Goal: Task Accomplishment & Management: Manage account settings

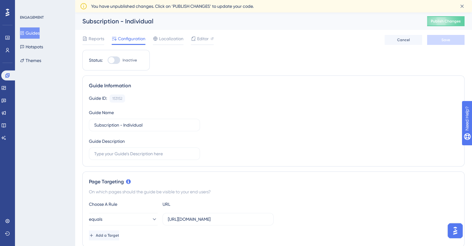
click at [35, 33] on button "Guides" at bounding box center [30, 32] width 20 height 11
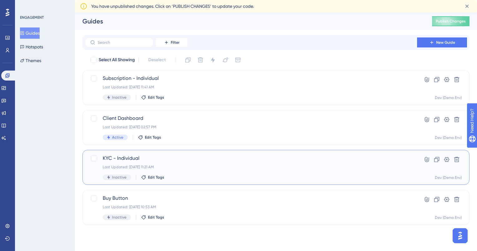
click at [155, 165] on div "Last Updated: [DATE] 11:21 AM" at bounding box center [251, 166] width 296 height 5
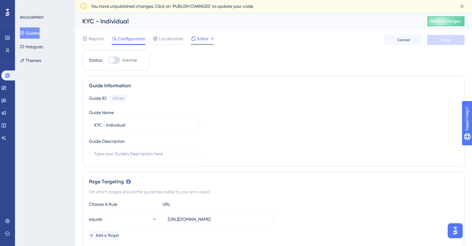
click at [201, 41] on span "Editor" at bounding box center [203, 38] width 12 height 7
click at [37, 34] on button "Guides" at bounding box center [30, 32] width 20 height 11
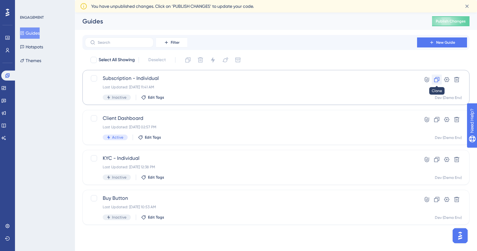
click at [436, 75] on button at bounding box center [436, 80] width 10 height 10
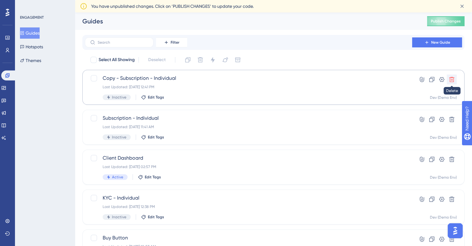
click at [450, 79] on icon at bounding box center [452, 79] width 6 height 6
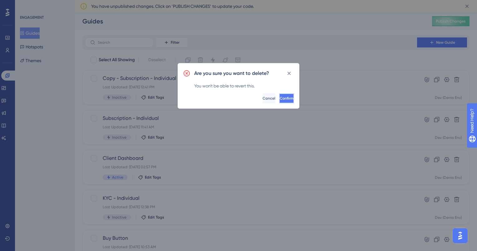
click at [279, 94] on button "Confirm" at bounding box center [286, 98] width 15 height 10
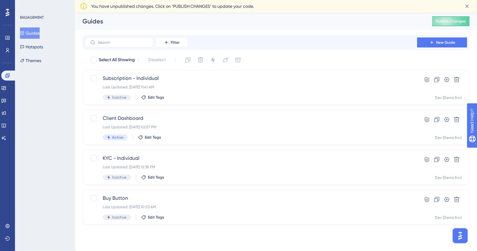
click at [364, 234] on div "Performance Users Engagement Widgets Feedback Product Updates Knowledge Base AI…" at bounding box center [276, 123] width 402 height 222
